Goal: Information Seeking & Learning: Check status

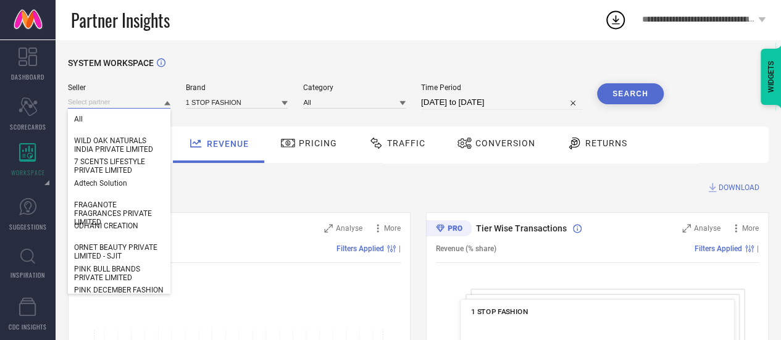
click at [85, 97] on input at bounding box center [119, 102] width 102 height 13
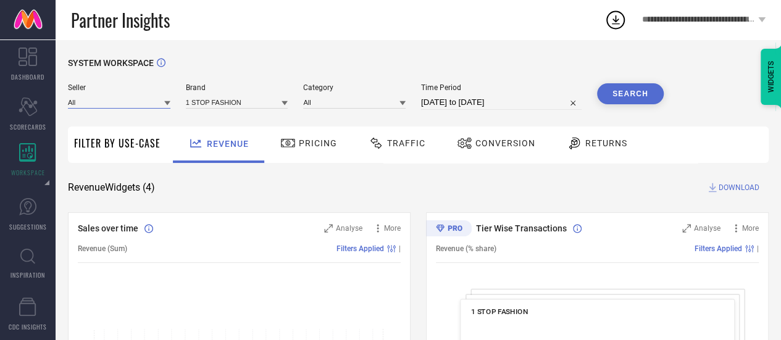
paste input "I B CORPORATION"
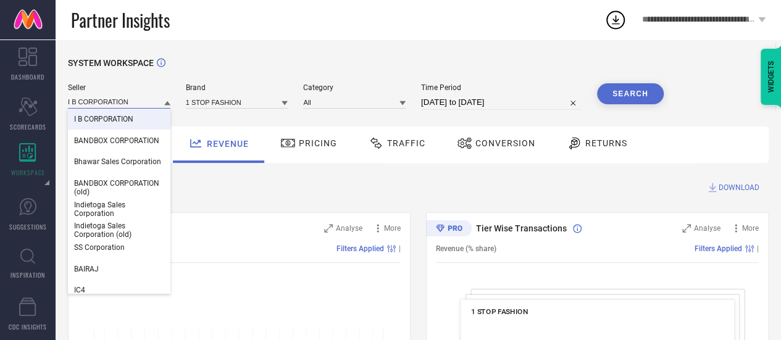
type input "I B CORPORATION"
click at [99, 123] on span "I B CORPORATION" at bounding box center [103, 119] width 59 height 9
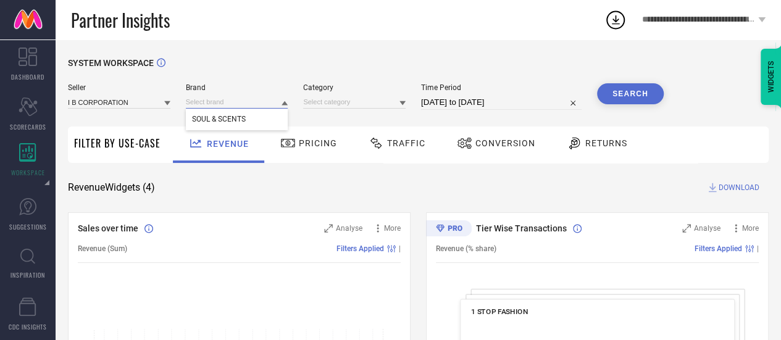
click at [229, 103] on input at bounding box center [237, 102] width 102 height 13
click at [231, 99] on input at bounding box center [237, 102] width 102 height 13
click at [228, 120] on span "SOUL & SCENTS" at bounding box center [219, 119] width 54 height 9
click at [328, 109] on div "All Unisex-Aroma Oil Diffusers" at bounding box center [354, 102] width 102 height 13
click at [332, 99] on input at bounding box center [354, 102] width 102 height 13
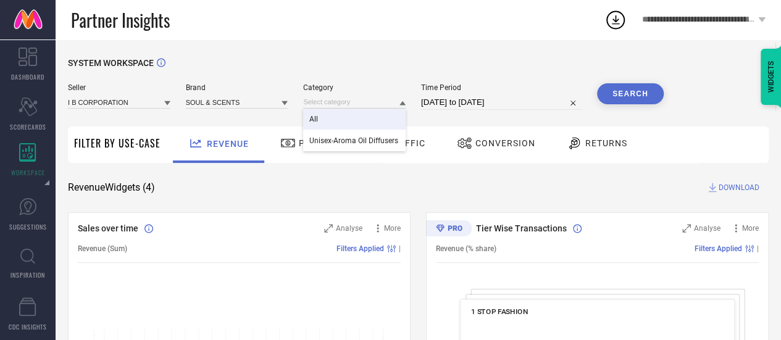
click at [332, 111] on div "All" at bounding box center [354, 119] width 102 height 21
select select "6"
select select "2025"
select select "7"
select select "2025"
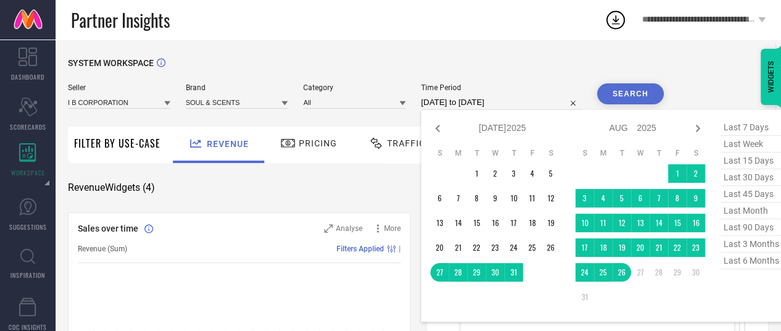
click at [432, 104] on input "[DATE] to [DATE]" at bounding box center [501, 102] width 160 height 15
click at [733, 244] on span "last 3 months" at bounding box center [751, 244] width 62 height 17
type input "[DATE] to [DATE]"
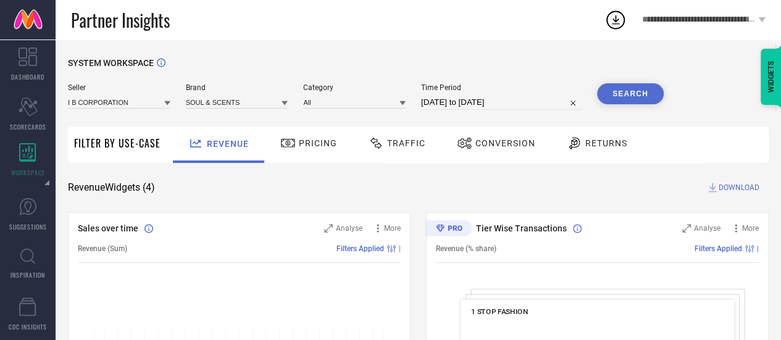
select select "4"
select select "2025"
select select "5"
select select "2025"
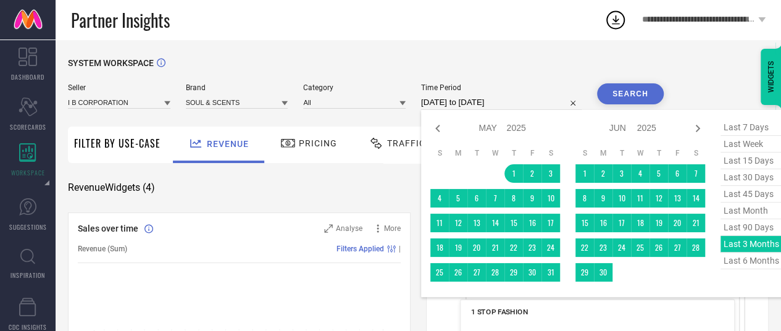
click at [527, 98] on input "[DATE] to [DATE]" at bounding box center [501, 102] width 160 height 15
click at [688, 123] on div "Jan Feb Mar Apr May Jun [DATE] Aug Sep Oct Nov [DATE] 2016 2017 2018 2019 2020 …" at bounding box center [632, 128] width 115 height 18
click at [692, 136] on div "Jan Feb Mar Apr May Jun [DATE] Aug Sep Oct Nov [DATE] 2016 2017 2018 2019 2020 …" at bounding box center [640, 128] width 130 height 18
click at [692, 135] on icon at bounding box center [697, 128] width 15 height 15
select select "5"
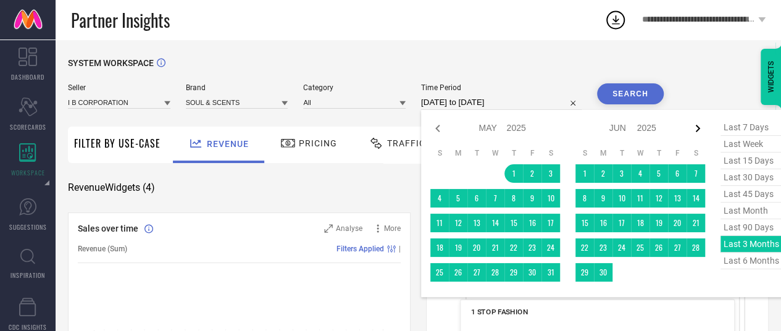
select select "2025"
select select "6"
select select "2025"
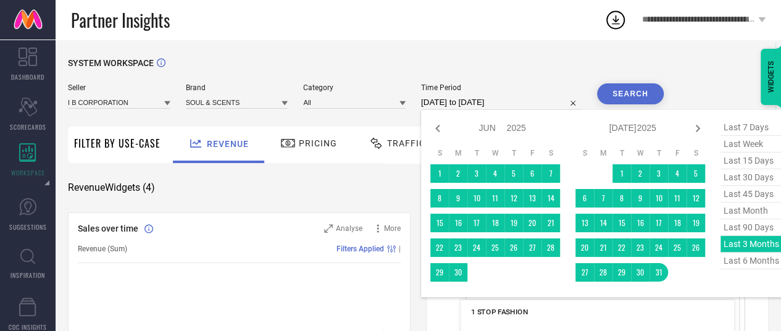
click at [692, 135] on icon at bounding box center [697, 128] width 15 height 15
select select "6"
select select "2025"
select select "7"
select select "2025"
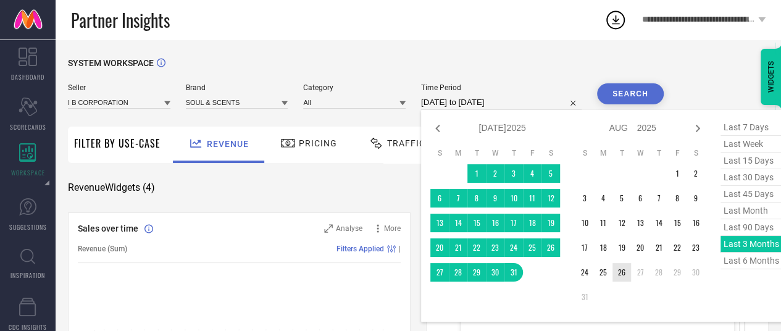
type input "After [DATE]"
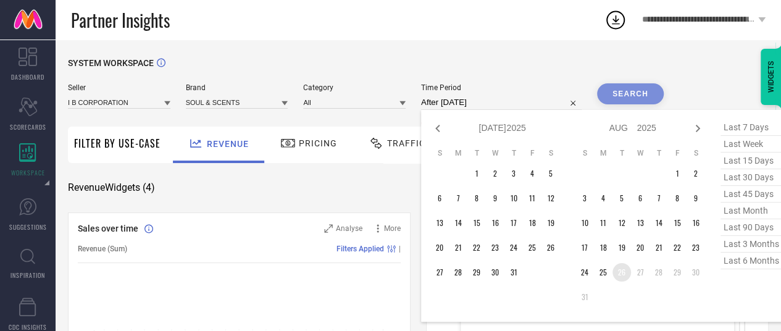
click at [621, 272] on td "26" at bounding box center [621, 272] width 19 height 19
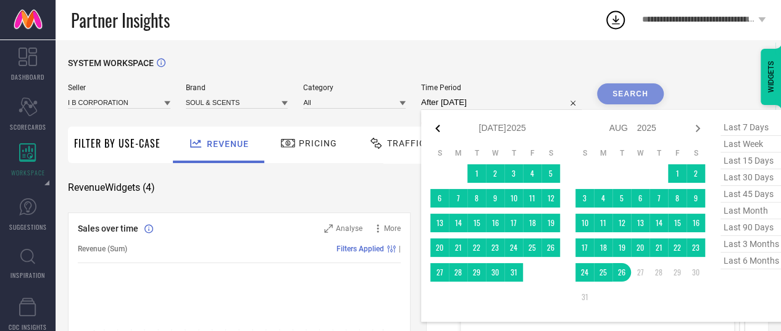
click at [441, 129] on icon at bounding box center [437, 128] width 15 height 15
select select "5"
select select "2025"
select select "6"
select select "2025"
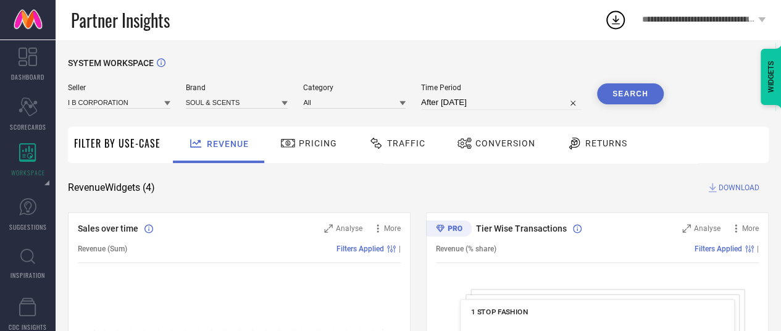
type input "[DATE] to [DATE]"
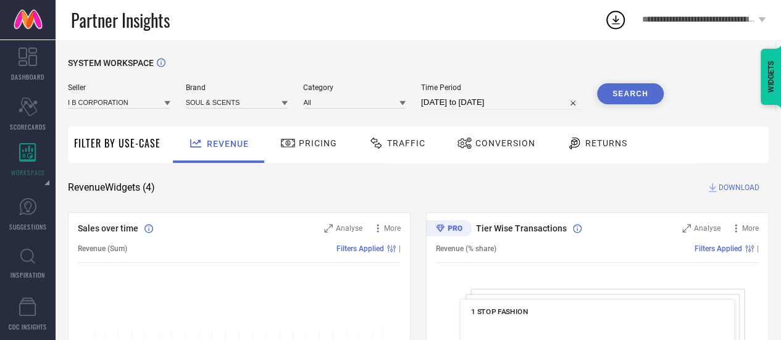
click at [625, 91] on button "Search" at bounding box center [630, 93] width 67 height 21
click at [512, 149] on div "Conversion" at bounding box center [496, 143] width 85 height 21
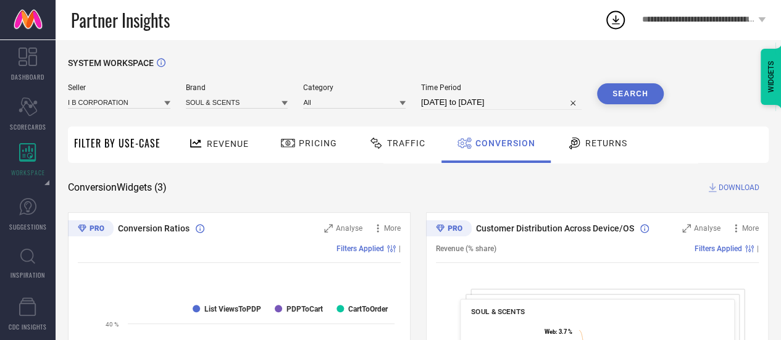
click at [734, 181] on span "DOWNLOAD" at bounding box center [738, 187] width 41 height 12
